Goal: Information Seeking & Learning: Learn about a topic

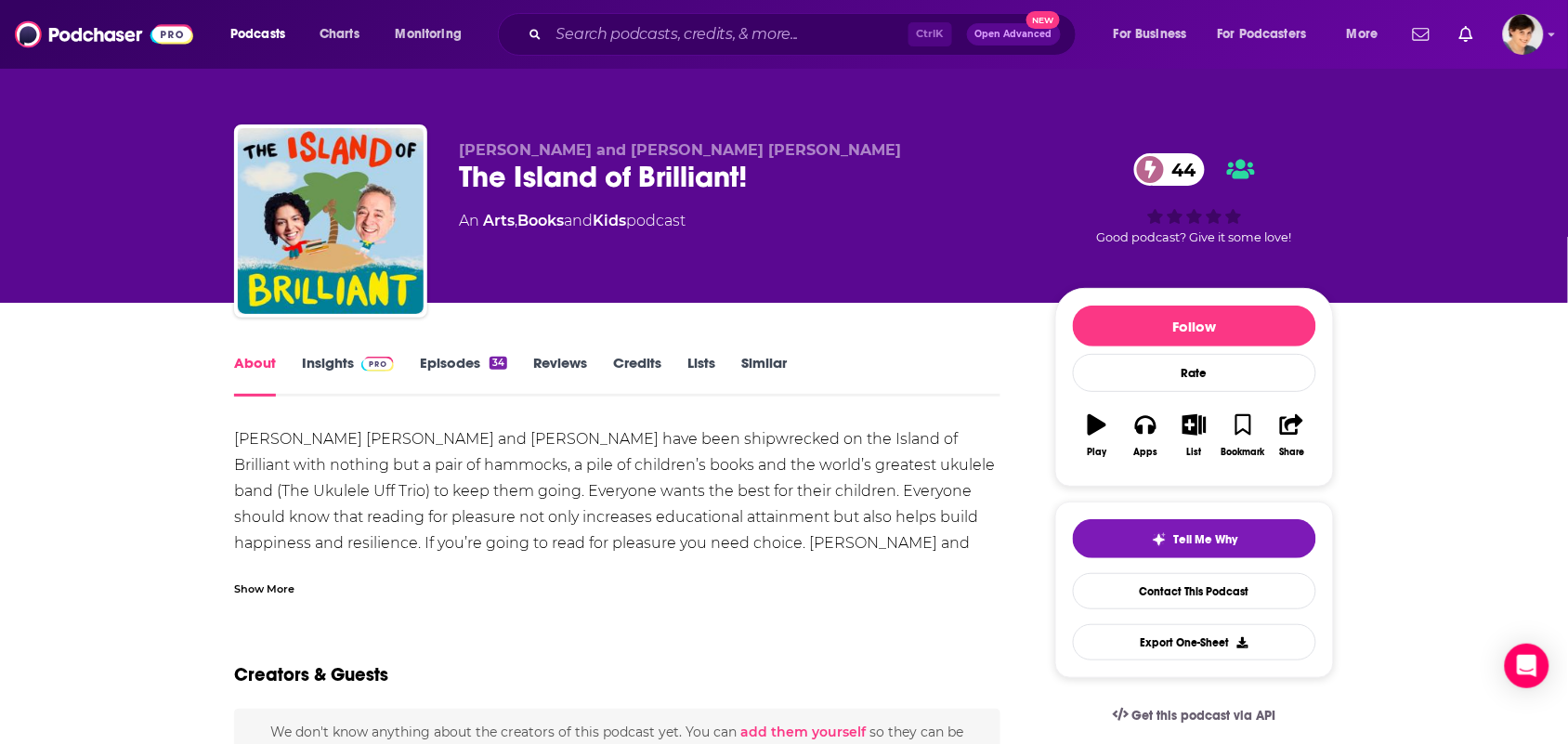
click at [769, 360] on link "Similar" at bounding box center [764, 374] width 46 height 43
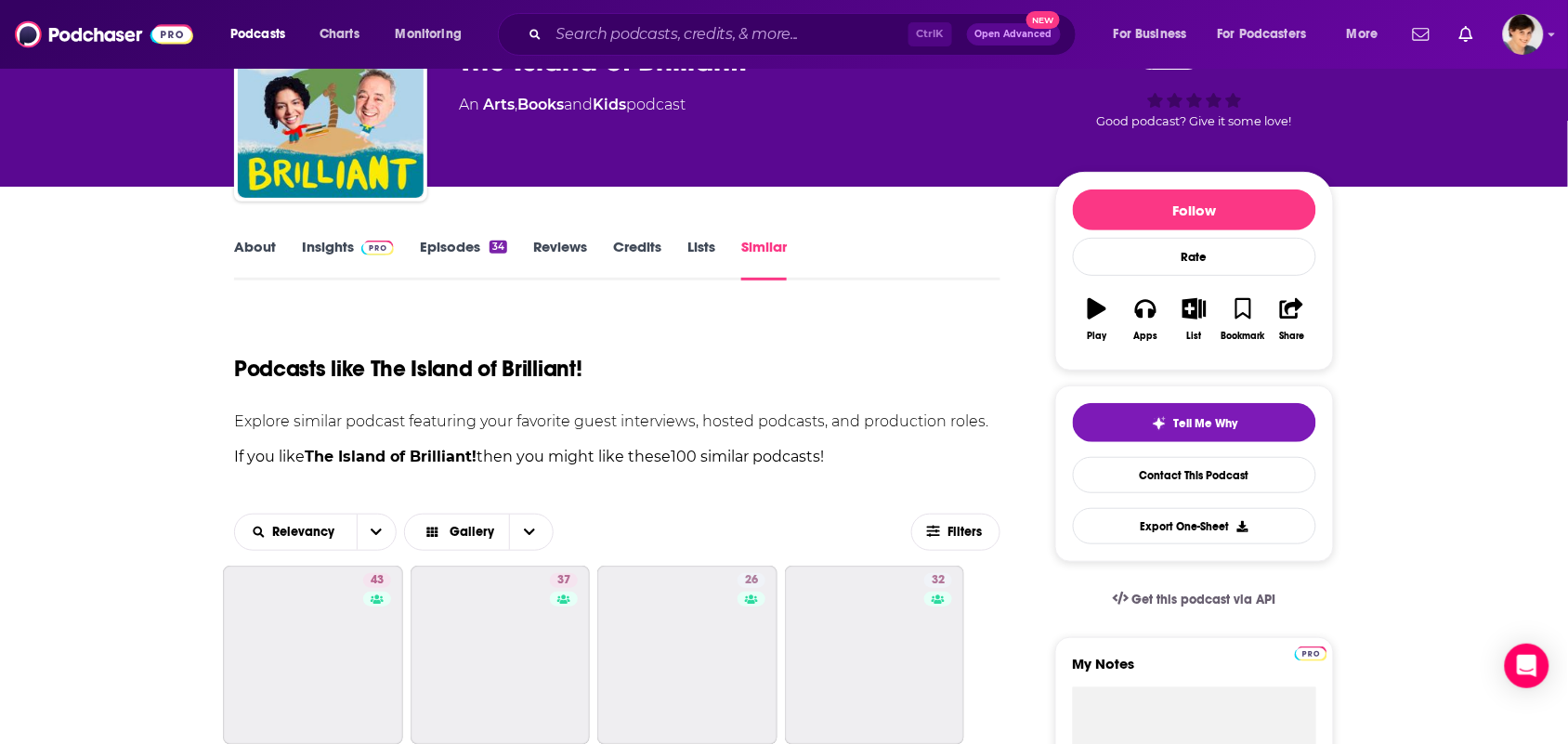
scroll to position [464, 0]
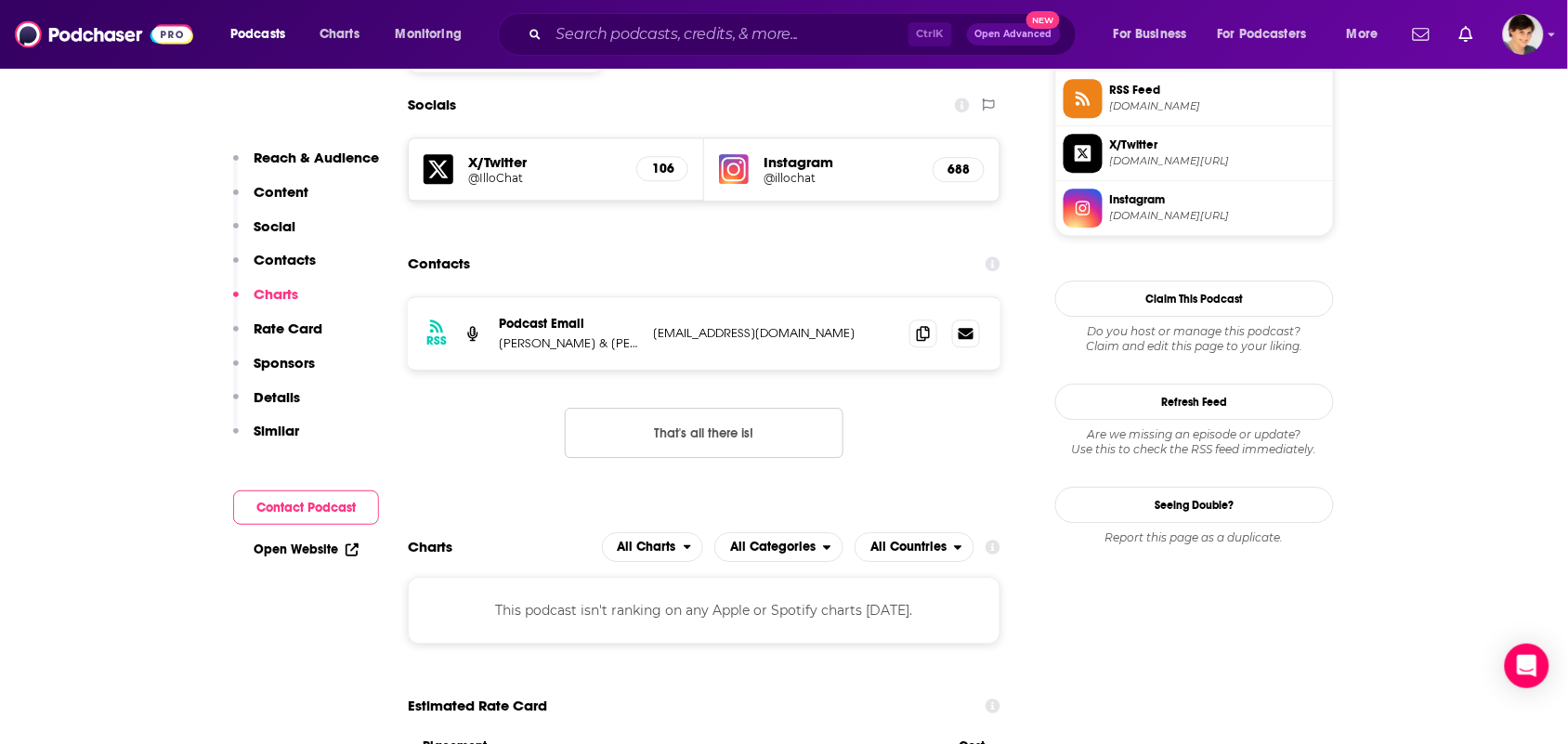
scroll to position [1624, 0]
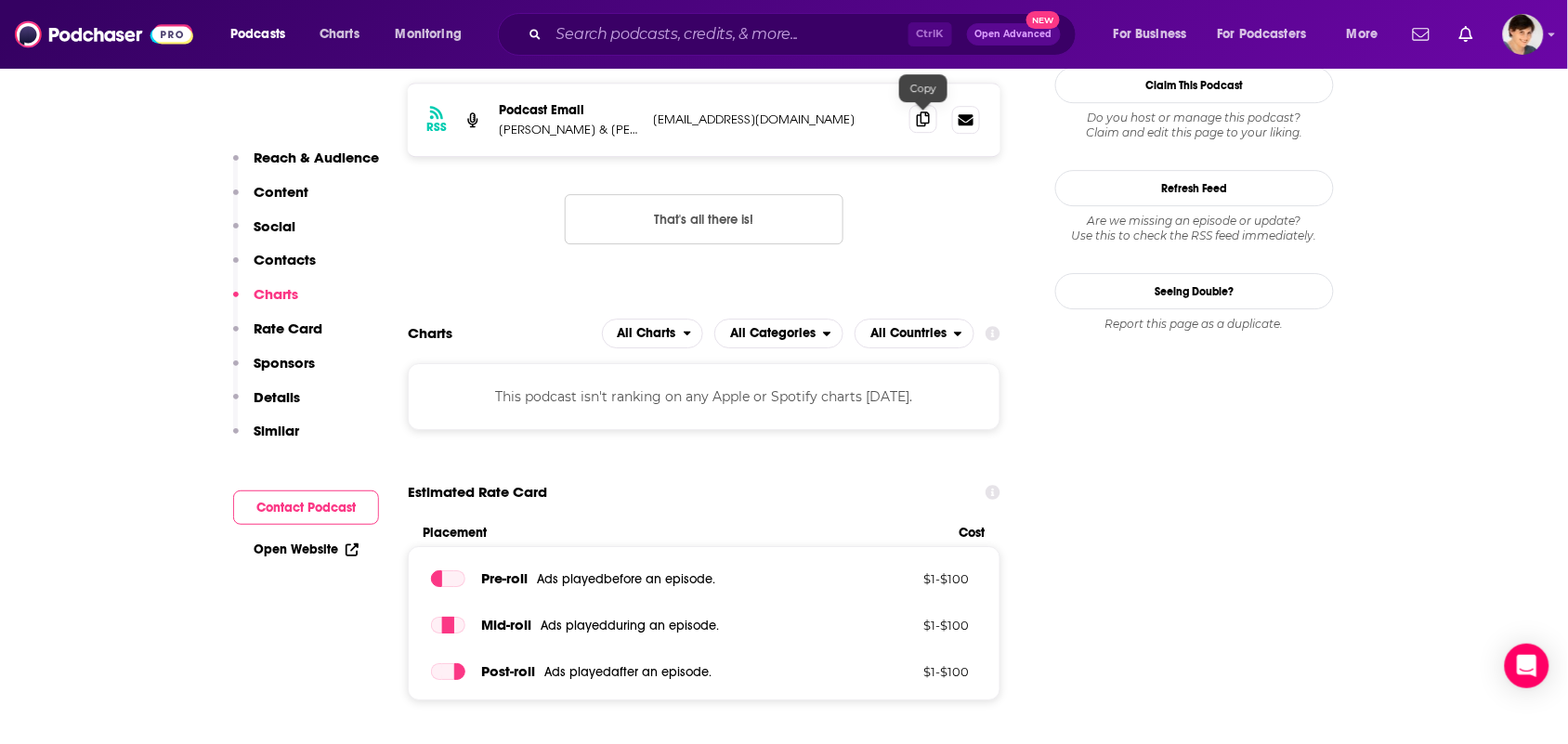
click at [930, 121] on span at bounding box center [922, 118] width 27 height 27
